Goal: Information Seeking & Learning: Learn about a topic

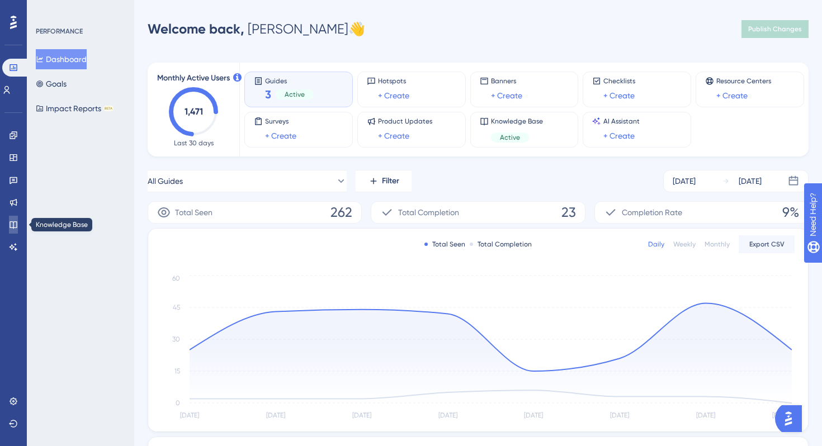
click at [18, 228] on link at bounding box center [13, 225] width 9 height 18
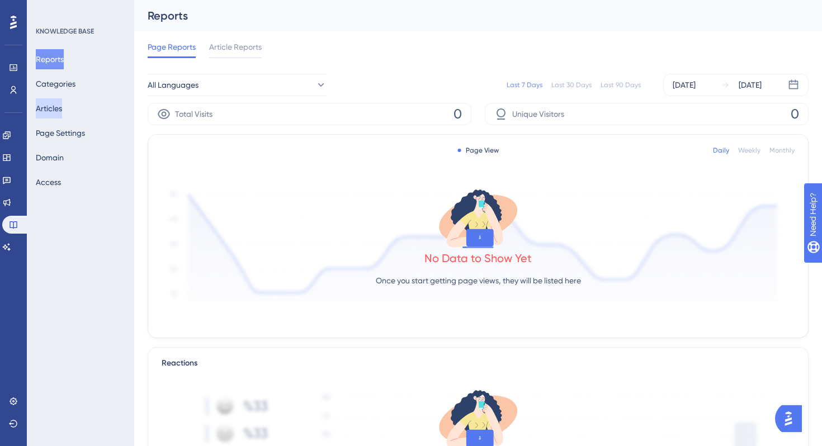
click at [62, 111] on button "Articles" at bounding box center [49, 108] width 26 height 20
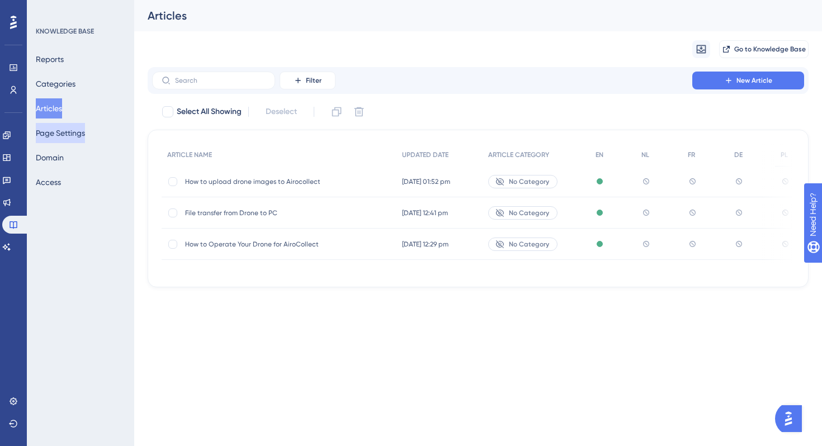
click at [67, 138] on button "Page Settings" at bounding box center [60, 133] width 49 height 20
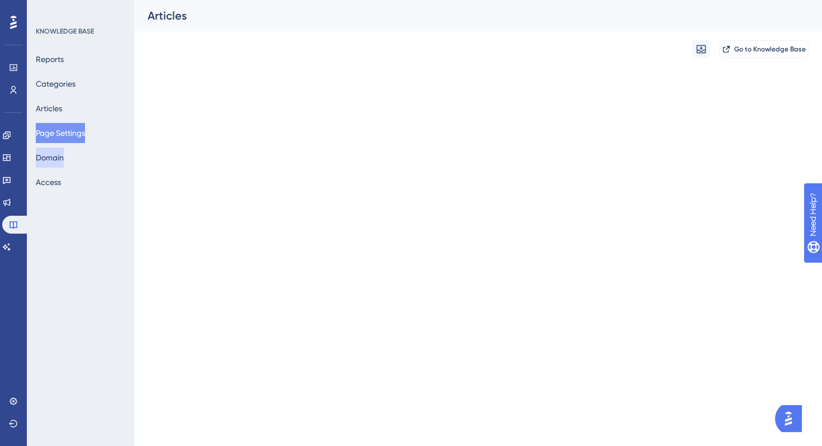
click at [67, 150] on div "✨ Save My Spot!✨" at bounding box center [412, 205] width 822 height 446
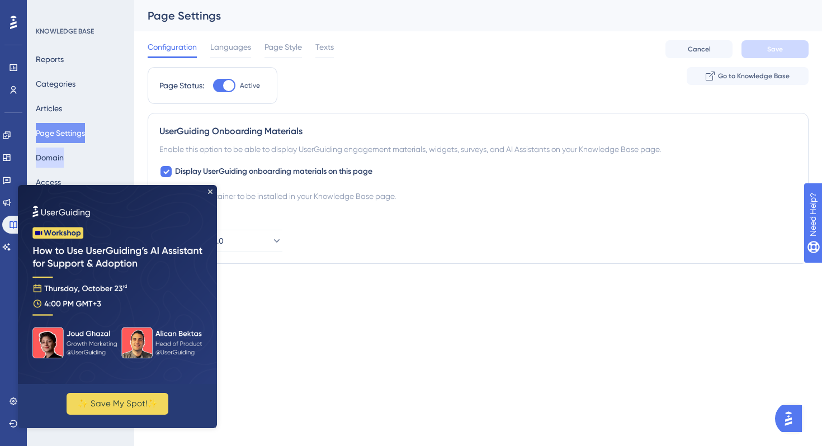
click at [64, 158] on button "Domain" at bounding box center [50, 158] width 28 height 20
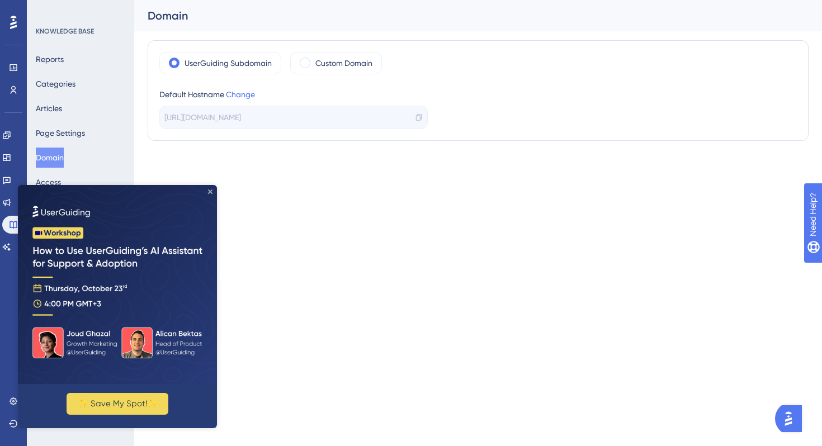
click at [211, 194] on div "✨ Save My Spot!✨" at bounding box center [117, 306] width 199 height 243
click at [210, 191] on icon "Close Preview" at bounding box center [210, 192] width 4 height 4
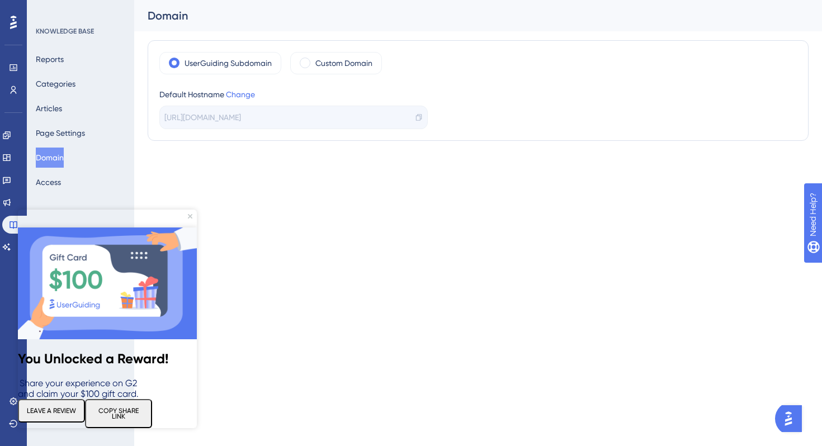
click at [199, 186] on html "Performance Users Engagement Widgets Feedback Product Updates Knowledge Base AI…" at bounding box center [411, 93] width 822 height 186
click at [189, 215] on icon "Close Preview" at bounding box center [190, 216] width 4 height 4
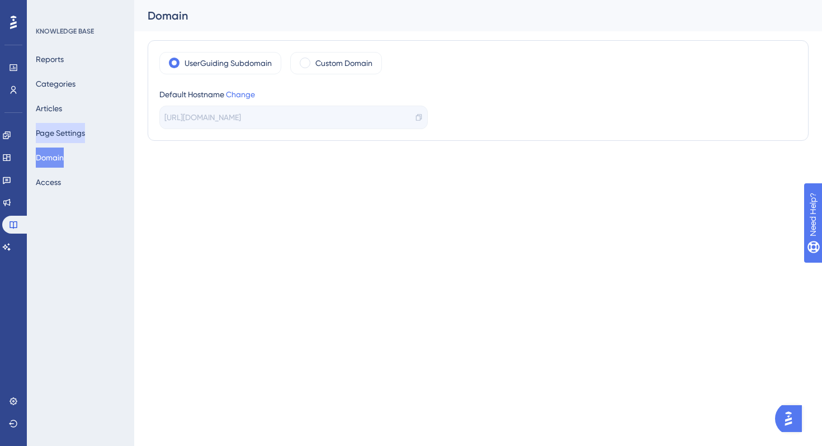
click at [83, 134] on button "Page Settings" at bounding box center [60, 133] width 49 height 20
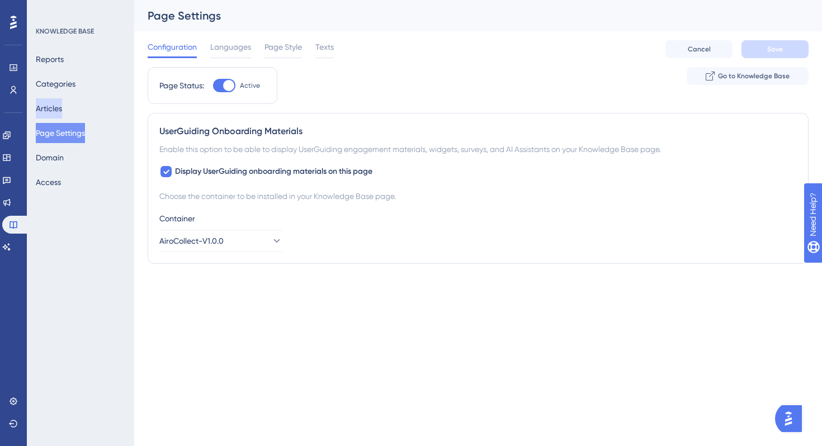
click at [57, 109] on button "Articles" at bounding box center [49, 108] width 26 height 20
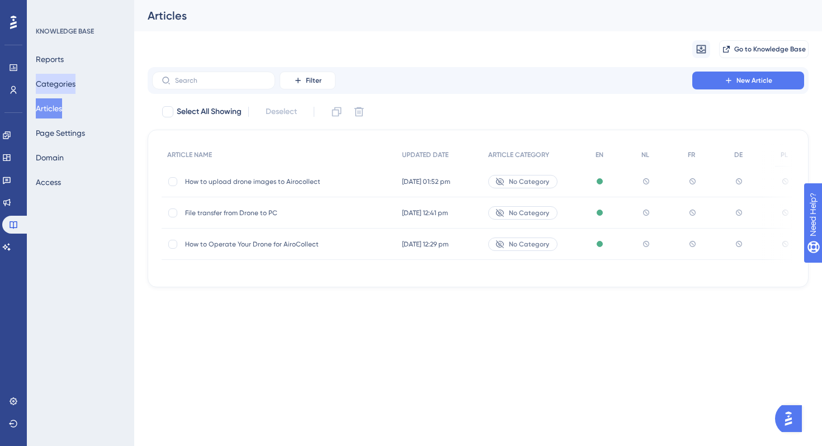
click at [61, 78] on button "Categories" at bounding box center [56, 84] width 40 height 20
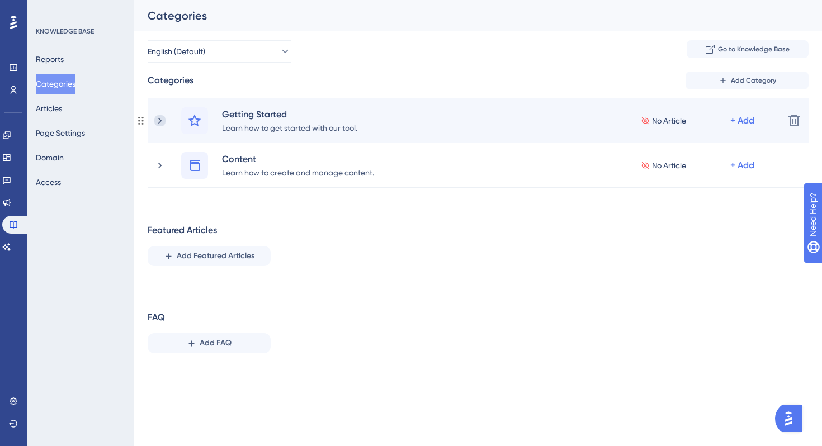
click at [157, 126] on div "Getting Started Learn how to get started with our tool. No Article + Add" at bounding box center [464, 120] width 621 height 27
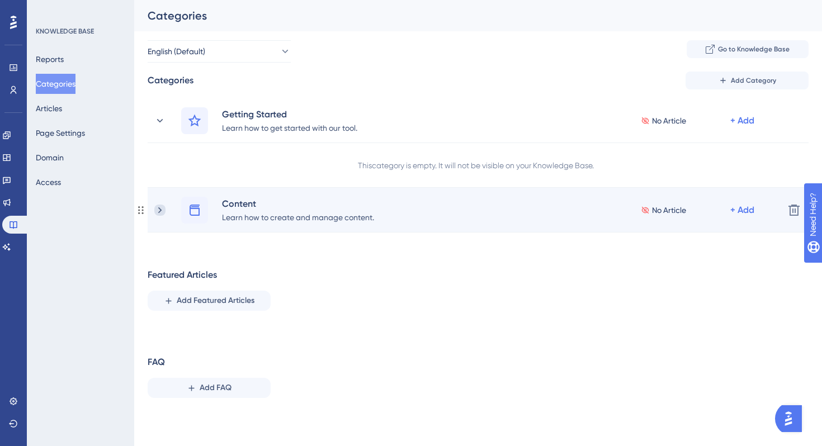
click at [157, 211] on icon at bounding box center [159, 210] width 11 height 11
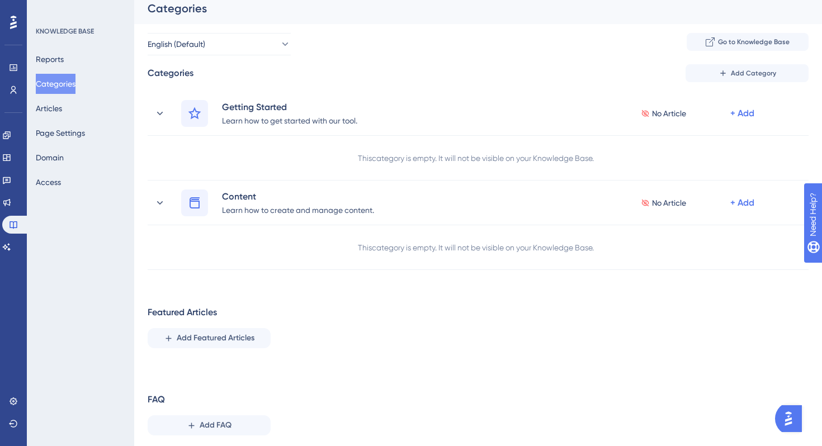
scroll to position [9, 0]
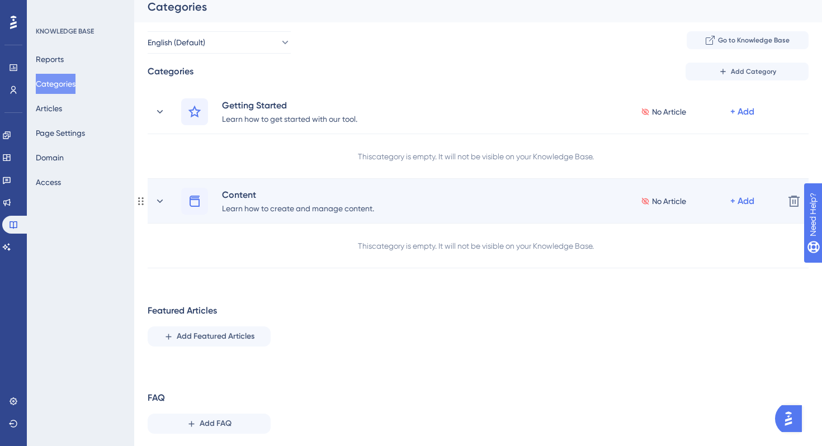
click at [153, 196] on div "Content Learn how to create and manage content. No Article + Add Delete" at bounding box center [478, 201] width 661 height 45
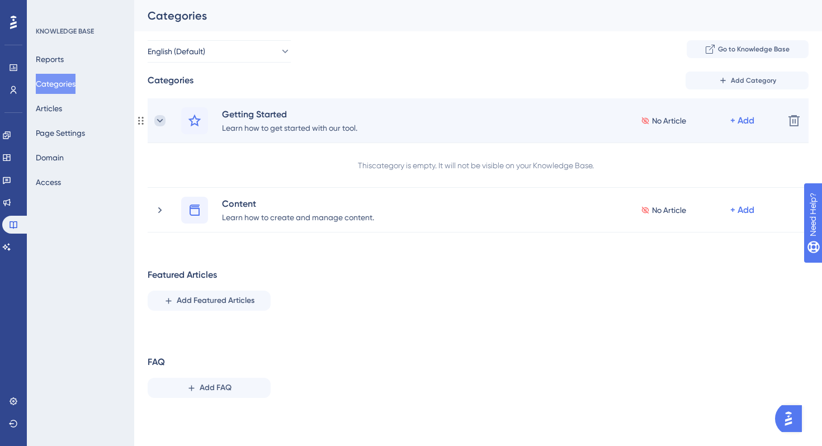
click at [158, 122] on icon at bounding box center [159, 120] width 11 height 11
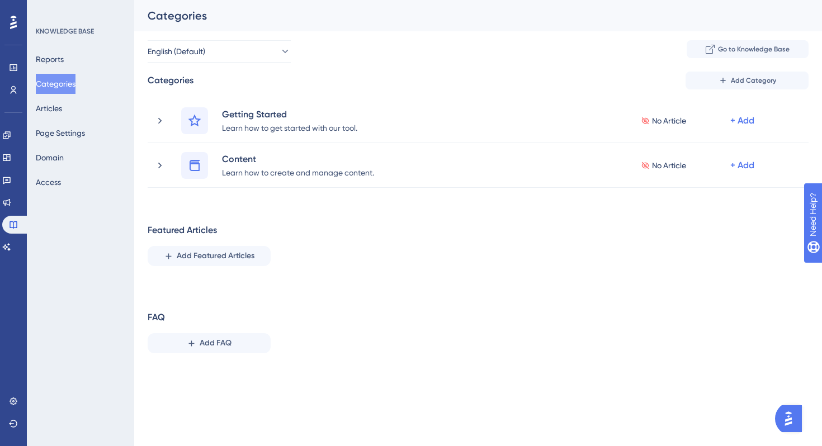
click at [172, 82] on div "Categories" at bounding box center [171, 80] width 46 height 13
click at [731, 43] on button "Go to Knowledge Base" at bounding box center [748, 49] width 122 height 18
click at [83, 114] on div "Reports Categories Articles Page Settings Domain Access" at bounding box center [81, 120] width 91 height 143
click at [55, 113] on button "Articles" at bounding box center [49, 108] width 26 height 20
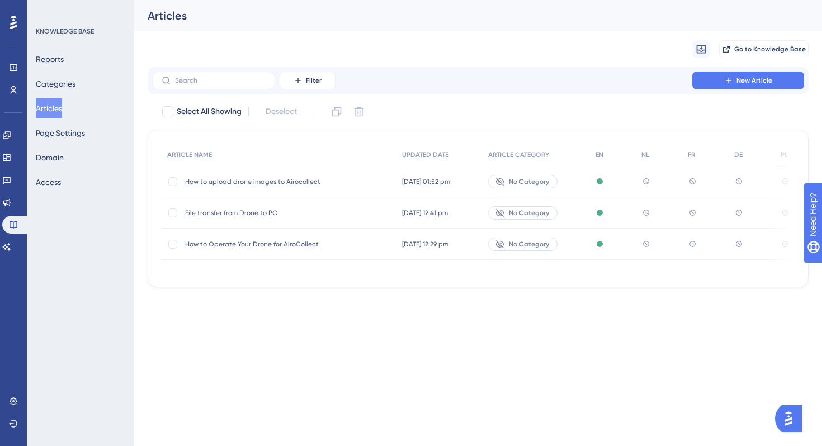
click at [314, 182] on span "How to upload drone images to Airocollect" at bounding box center [274, 181] width 179 height 9
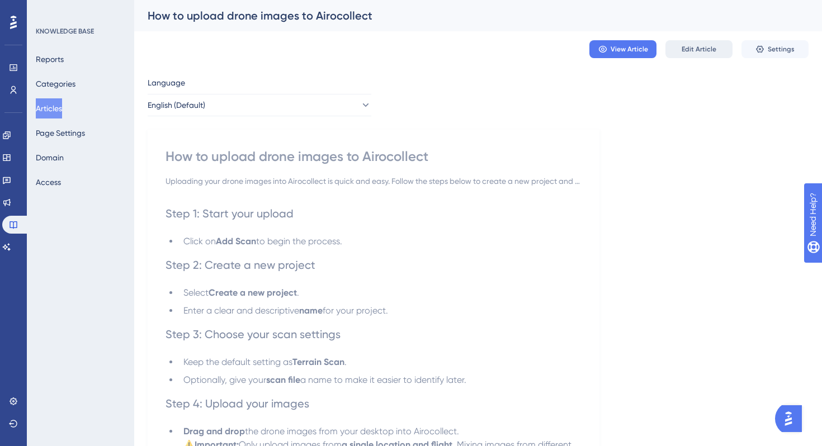
click at [704, 49] on span "Edit Article" at bounding box center [699, 49] width 35 height 9
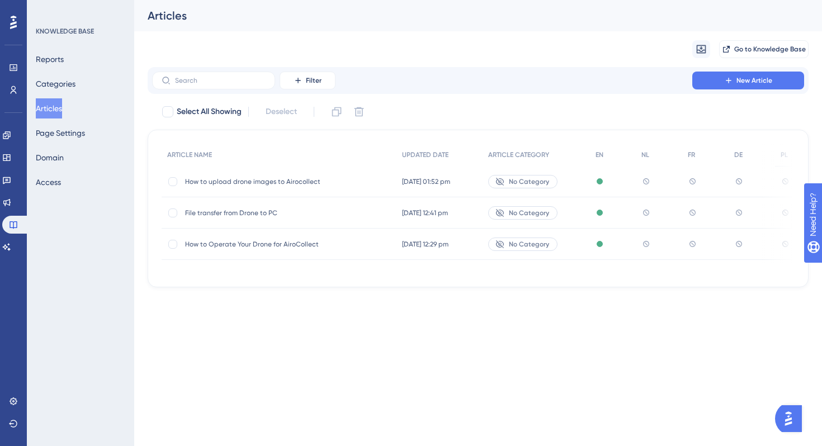
click at [465, 31] on div "Articles" at bounding box center [478, 15] width 688 height 31
click at [414, 29] on div "Articles" at bounding box center [478, 15] width 688 height 31
click at [265, 213] on span "File transfer from Drone to PC" at bounding box center [274, 213] width 179 height 9
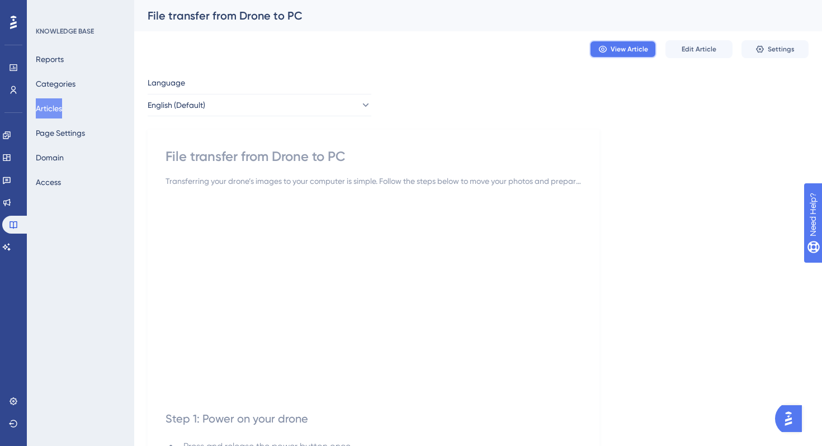
click at [608, 47] on button "View Article" at bounding box center [623, 49] width 67 height 18
